Goal: Check status: Check status

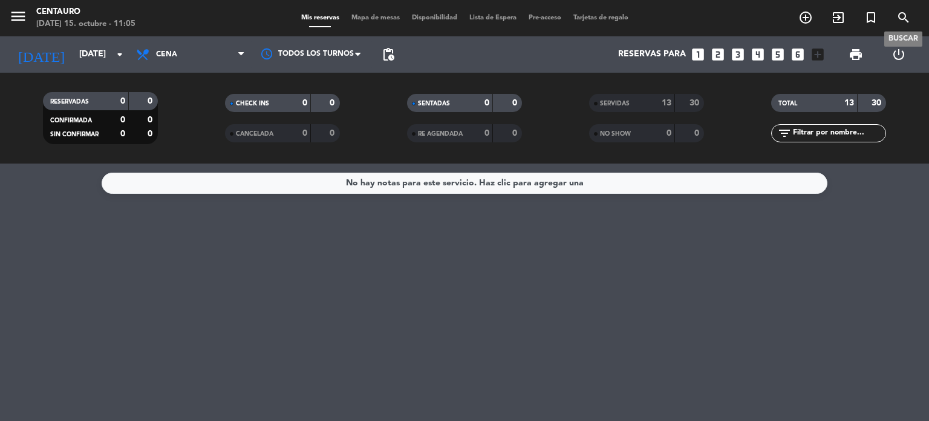
click at [905, 16] on icon "search" at bounding box center [904, 17] width 15 height 15
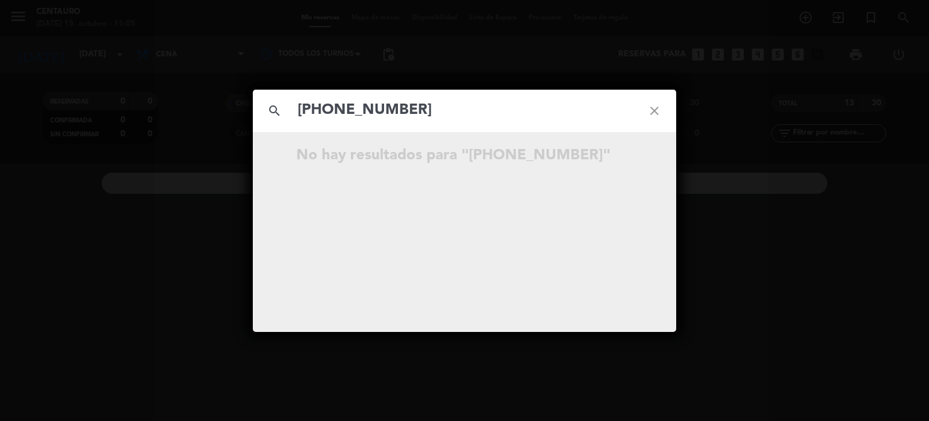
click at [399, 106] on input "[PHONE_NUMBER]" at bounding box center [464, 110] width 336 height 25
type input "[PHONE_NUMBER]"
click at [660, 109] on icon "close" at bounding box center [655, 111] width 44 height 44
click at [654, 113] on icon "close" at bounding box center [655, 111] width 44 height 44
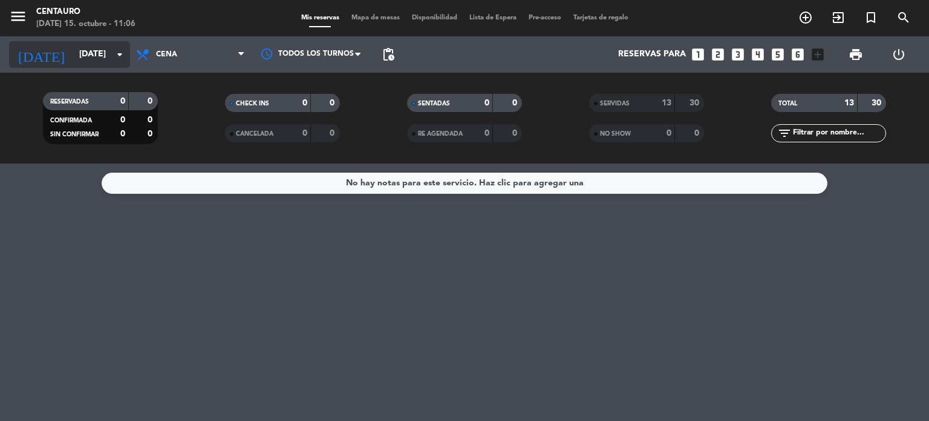
click at [73, 55] on input "[DATE]" at bounding box center [130, 55] width 115 height 22
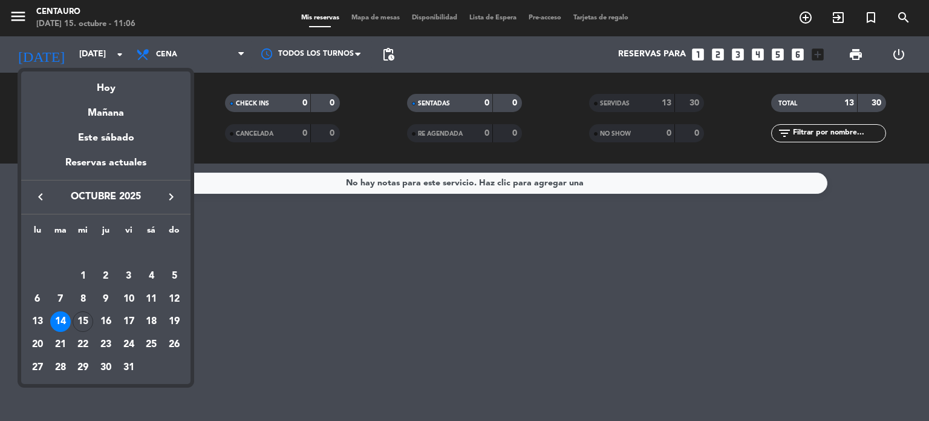
click at [39, 193] on icon "keyboard_arrow_left" at bounding box center [40, 196] width 15 height 15
click at [171, 304] on div "14" at bounding box center [174, 299] width 21 height 21
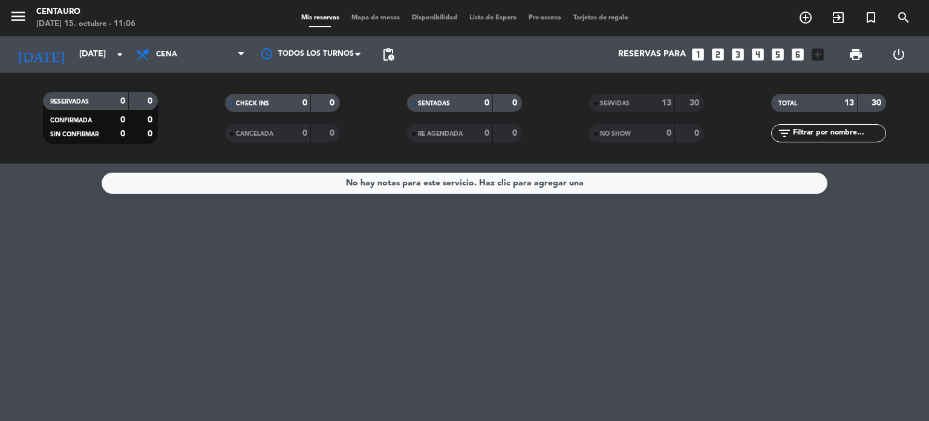
type input "[DATE]"
click at [610, 105] on span "SERVIDAS" at bounding box center [615, 103] width 30 height 6
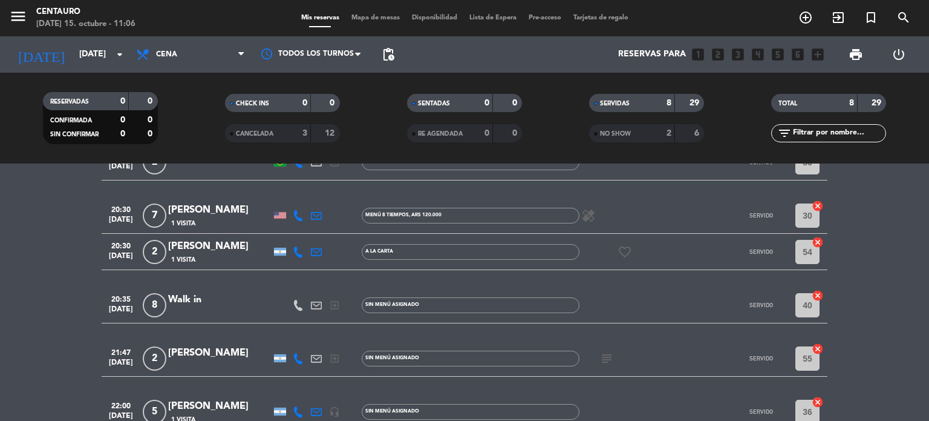
scroll to position [242, 0]
